Goal: Find specific page/section: Find specific page/section

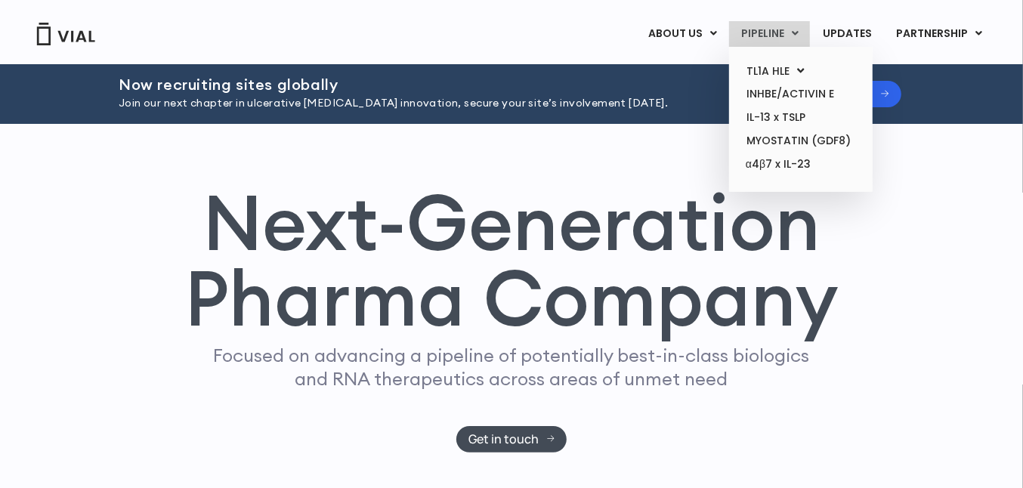
click at [793, 38] on link "PIPELINE" at bounding box center [769, 34] width 81 height 26
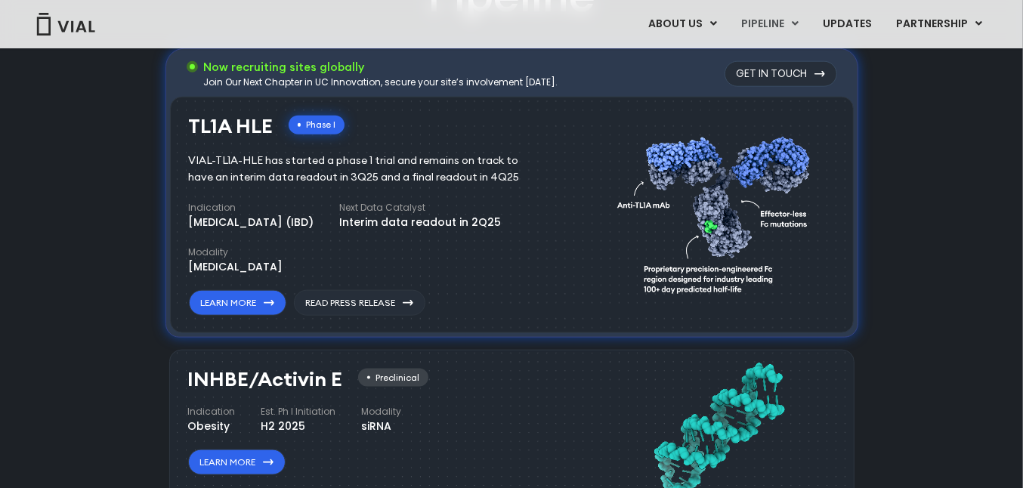
scroll to position [1039, 0]
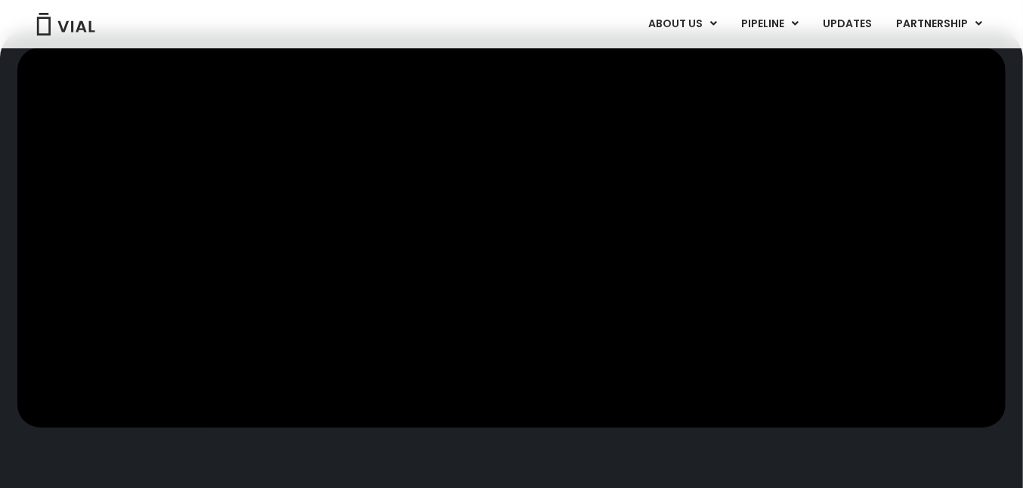
scroll to position [283, 0]
